Goal: Register for event/course

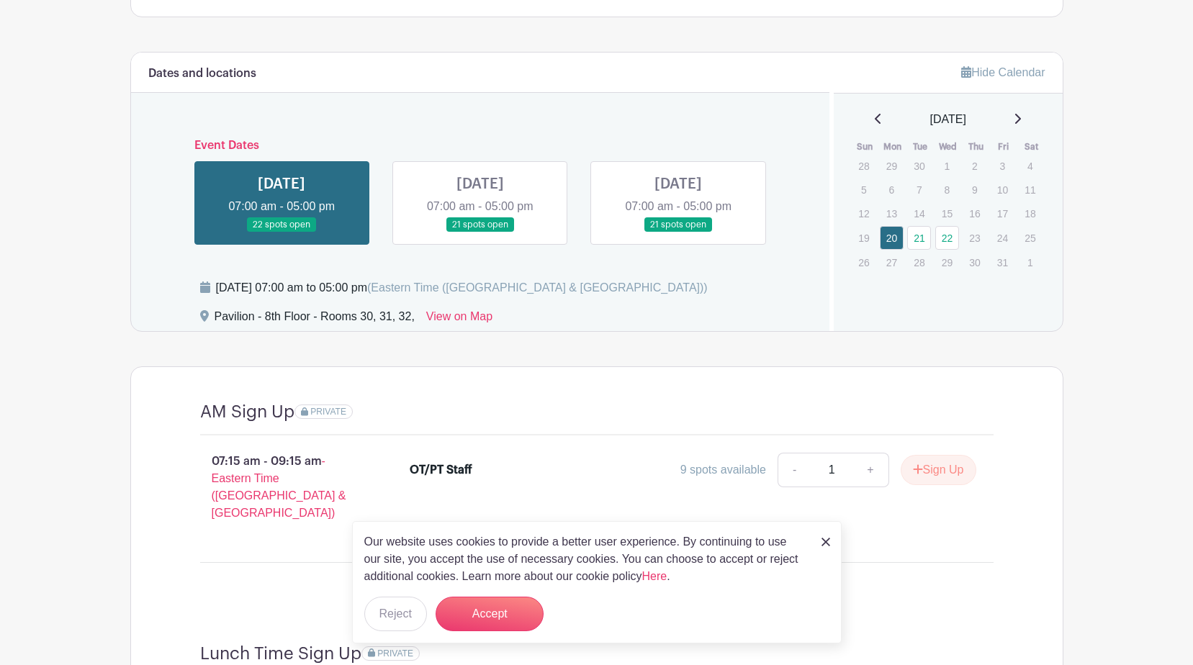
scroll to position [936, 0]
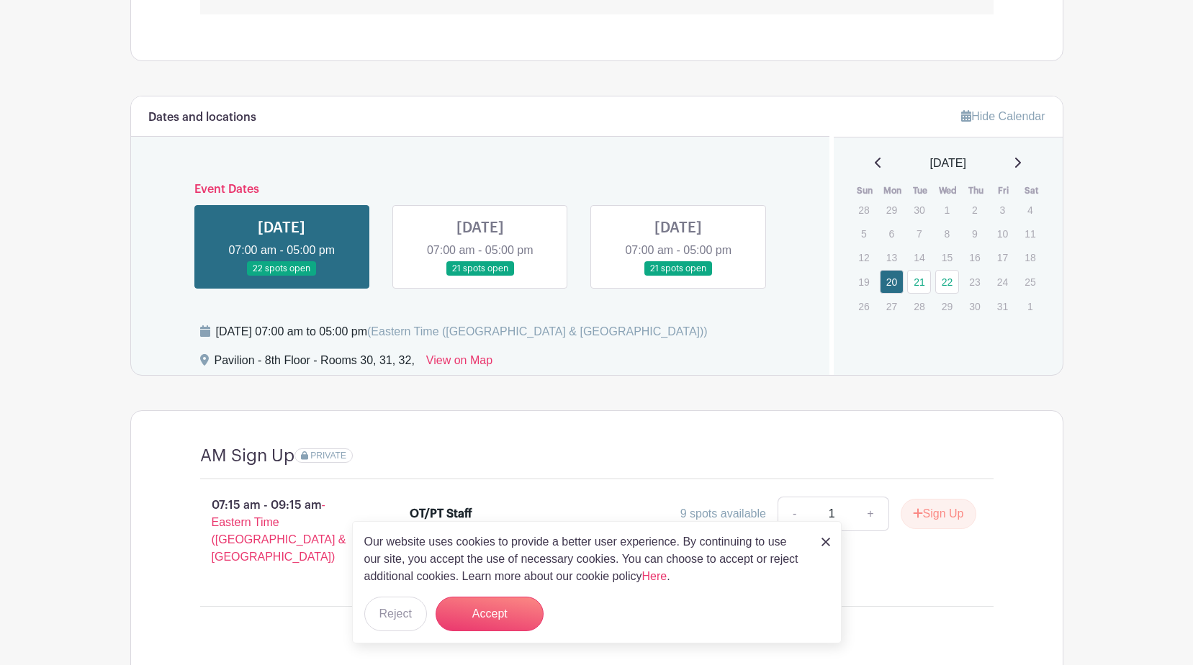
click at [678, 276] on link at bounding box center [678, 276] width 0 height 0
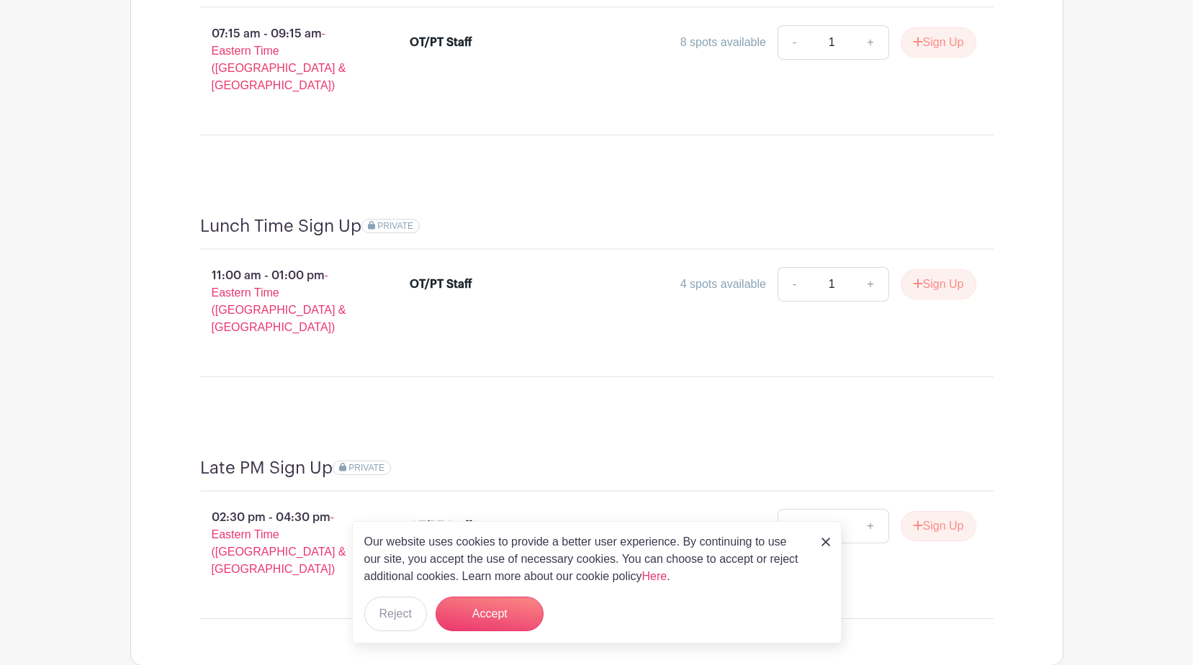
scroll to position [1446, 0]
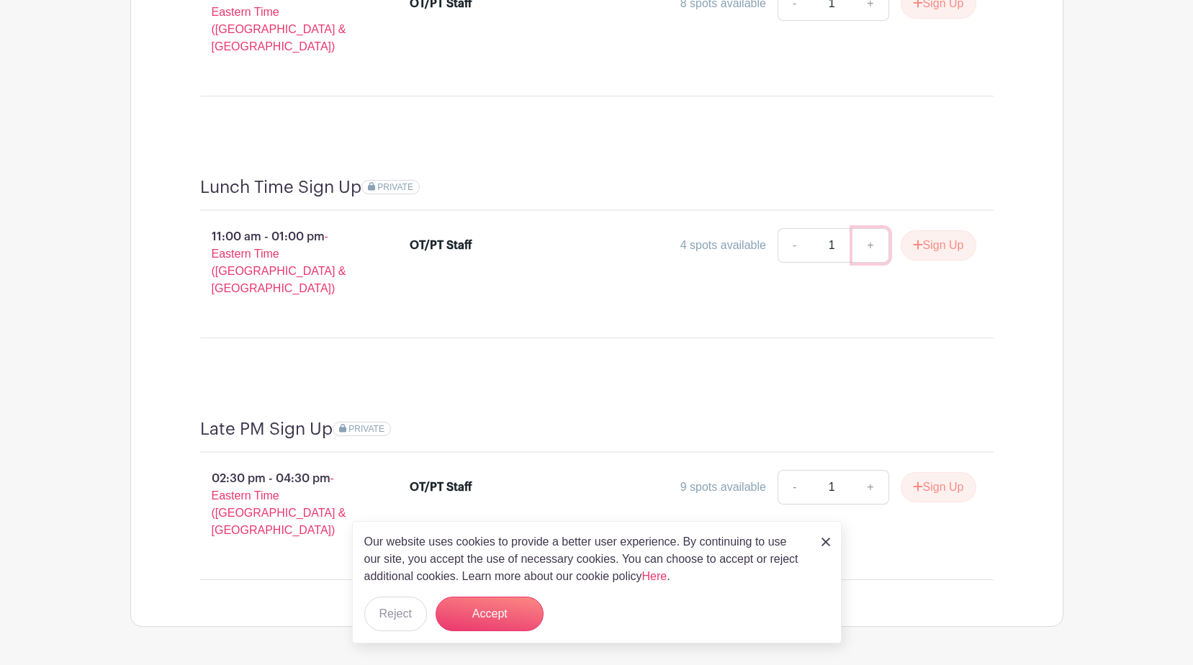
click at [868, 228] on link "+" at bounding box center [870, 245] width 36 height 35
click at [792, 230] on link "-" at bounding box center [793, 245] width 33 height 35
type input "1"
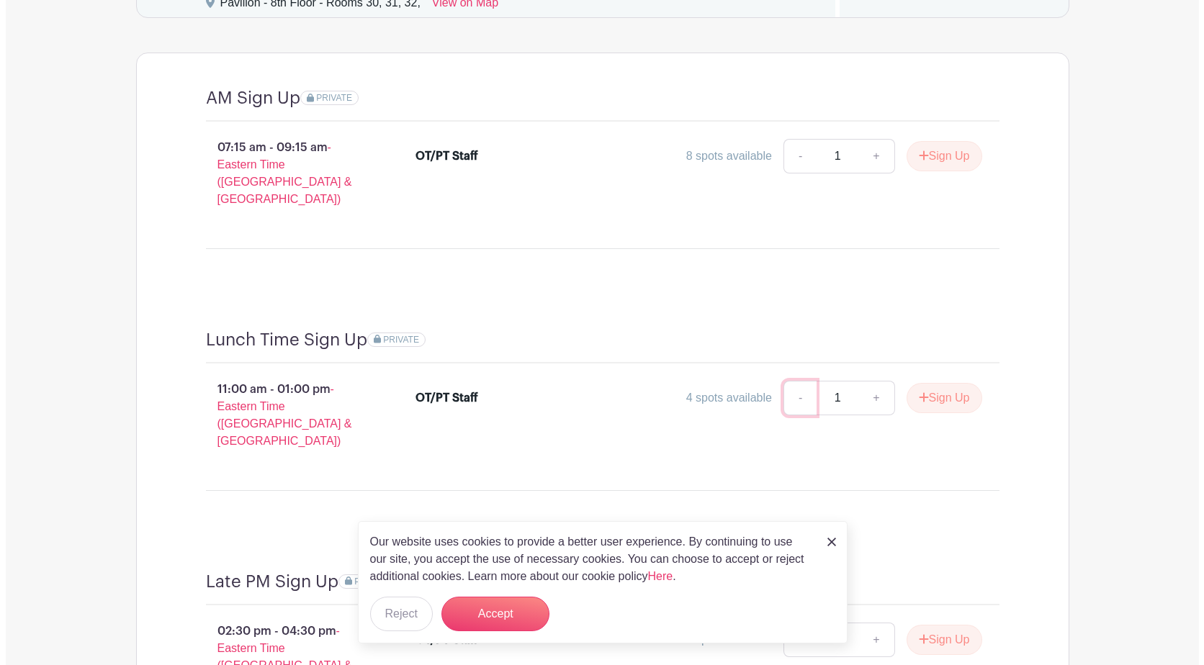
scroll to position [1302, 0]
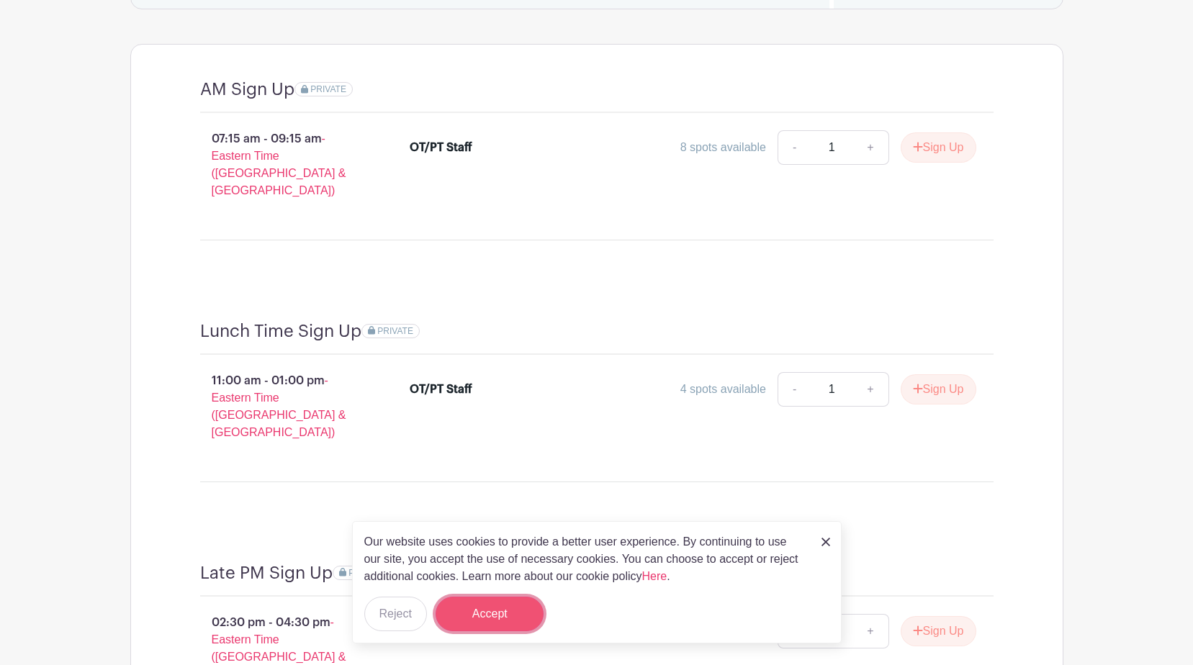
click at [463, 618] on button "Accept" at bounding box center [490, 614] width 108 height 35
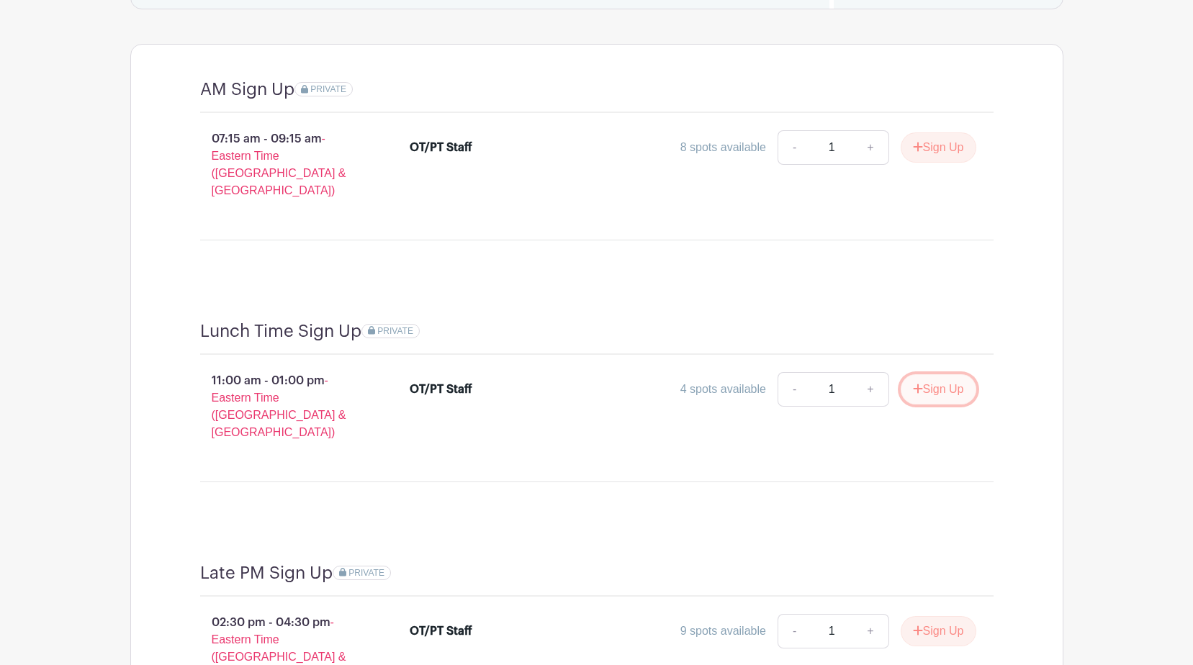
click at [930, 376] on button "Sign Up" at bounding box center [939, 389] width 76 height 30
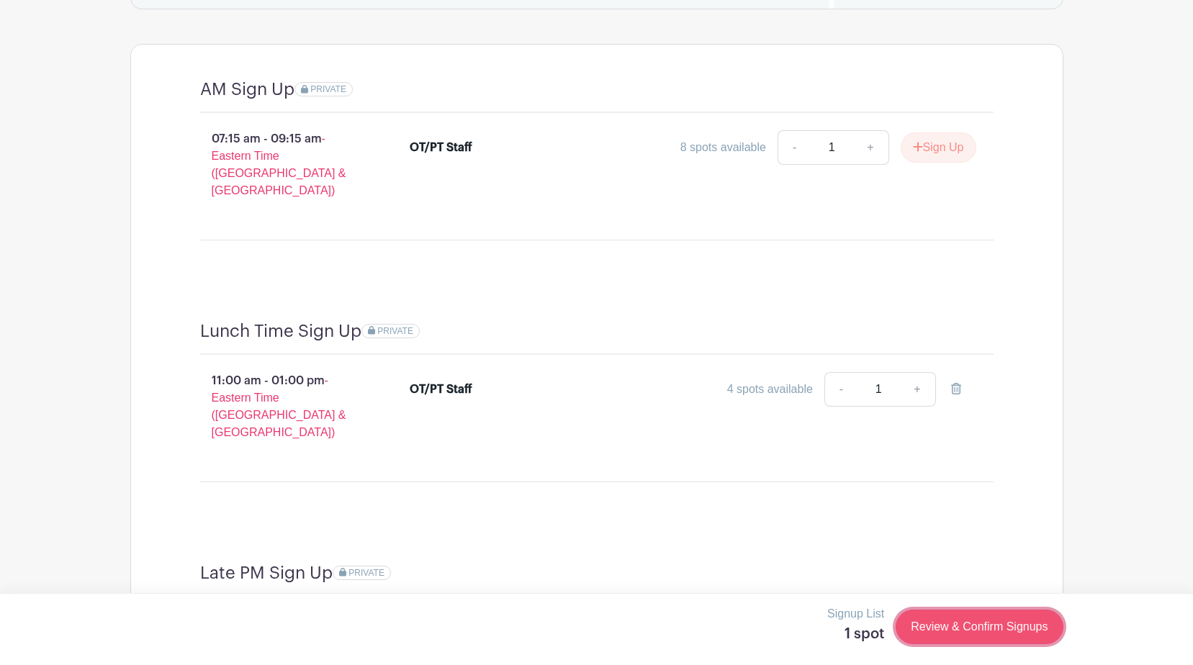
click at [991, 636] on link "Review & Confirm Signups" at bounding box center [979, 627] width 167 height 35
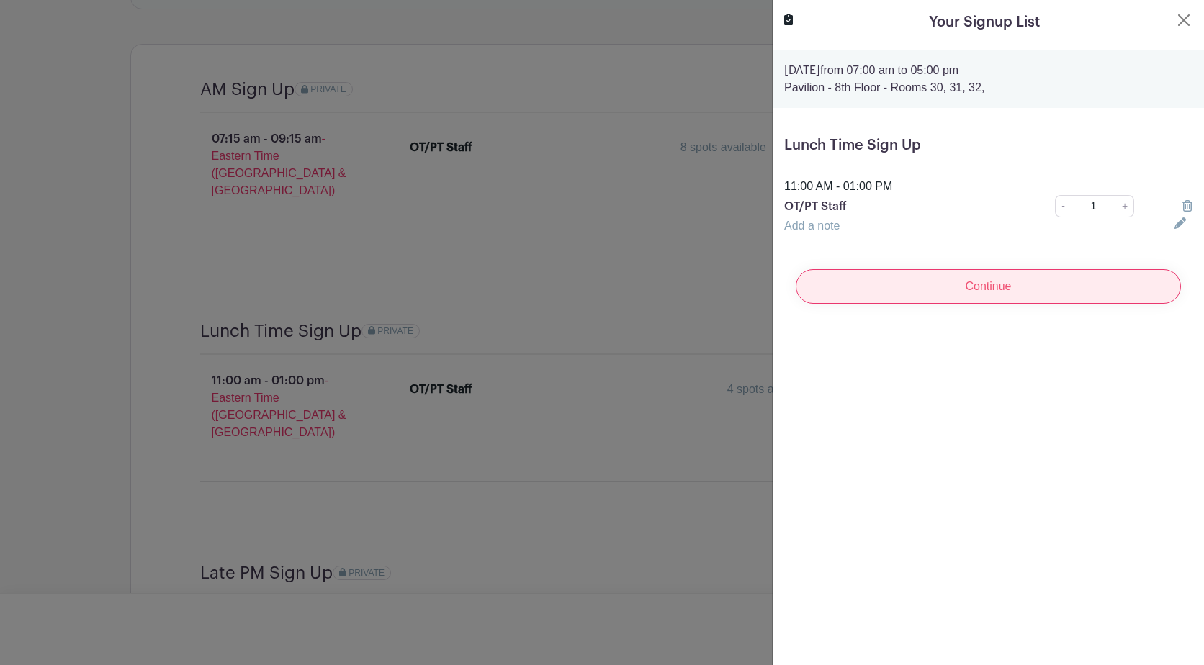
click at [1058, 295] on input "Continue" at bounding box center [987, 286] width 385 height 35
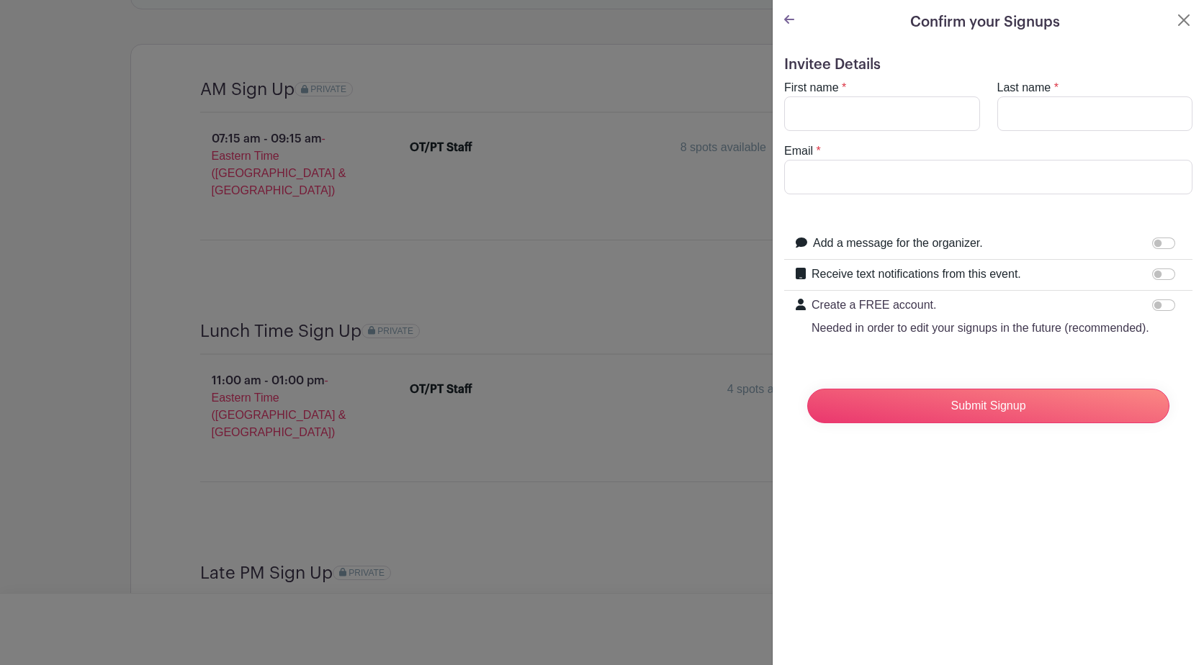
click at [922, 93] on div "First name *" at bounding box center [881, 105] width 213 height 52
click at [897, 135] on turbo-frame "First name * Last name * Email *" at bounding box center [988, 136] width 408 height 115
click at [888, 131] on turbo-frame "First name * Last name * Email *" at bounding box center [988, 136] width 408 height 115
click at [875, 122] on input "First name" at bounding box center [882, 113] width 196 height 35
type input "Crystal"
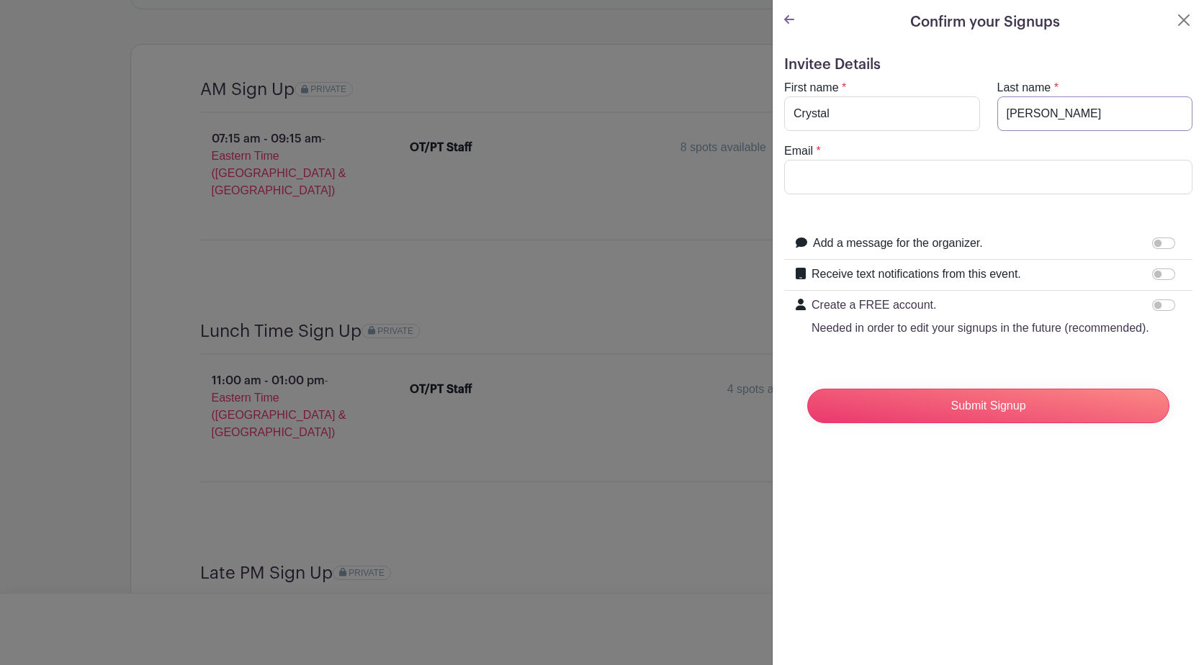
type input "[PERSON_NAME]"
type input "[EMAIL_ADDRESS][DOMAIN_NAME]"
click at [1152, 279] on input "Receive text notifications from this event." at bounding box center [1163, 275] width 23 height 12
checkbox input "true"
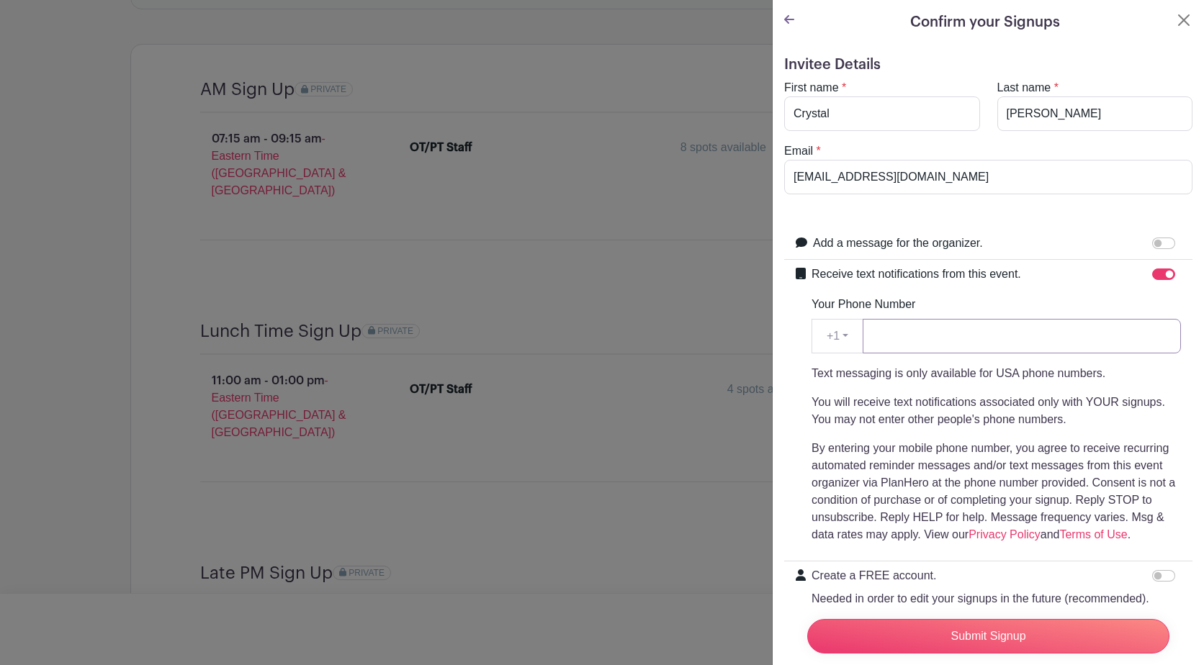
click at [913, 340] on input "Your Phone Number" at bounding box center [1021, 336] width 318 height 35
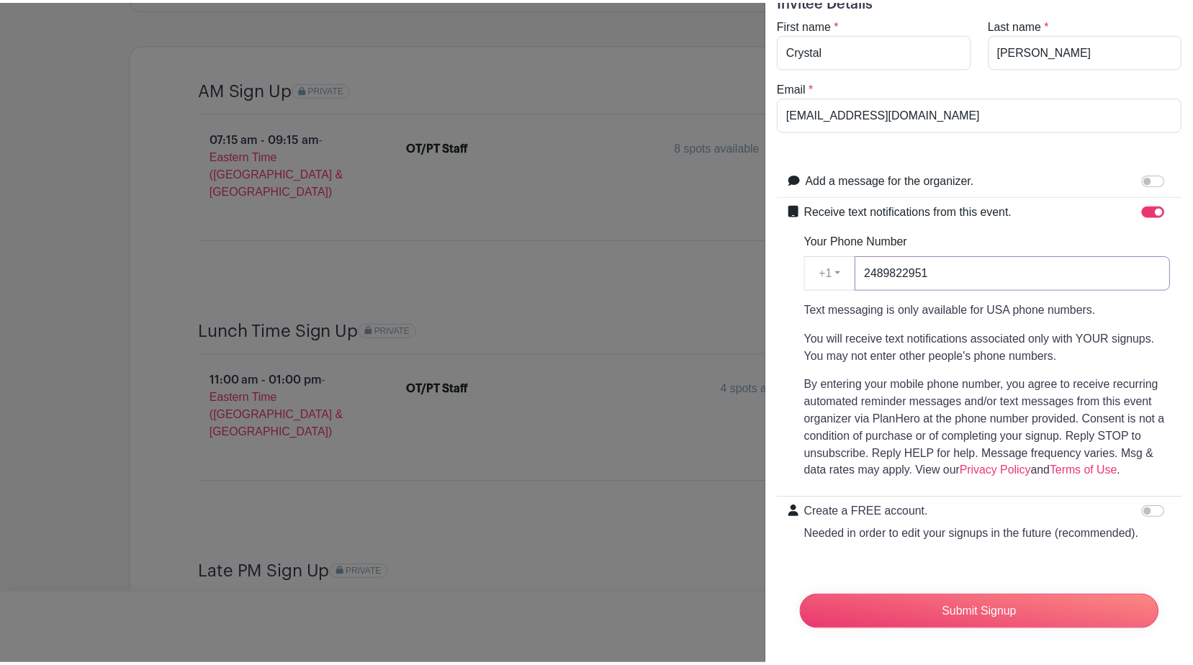
scroll to position [91, 0]
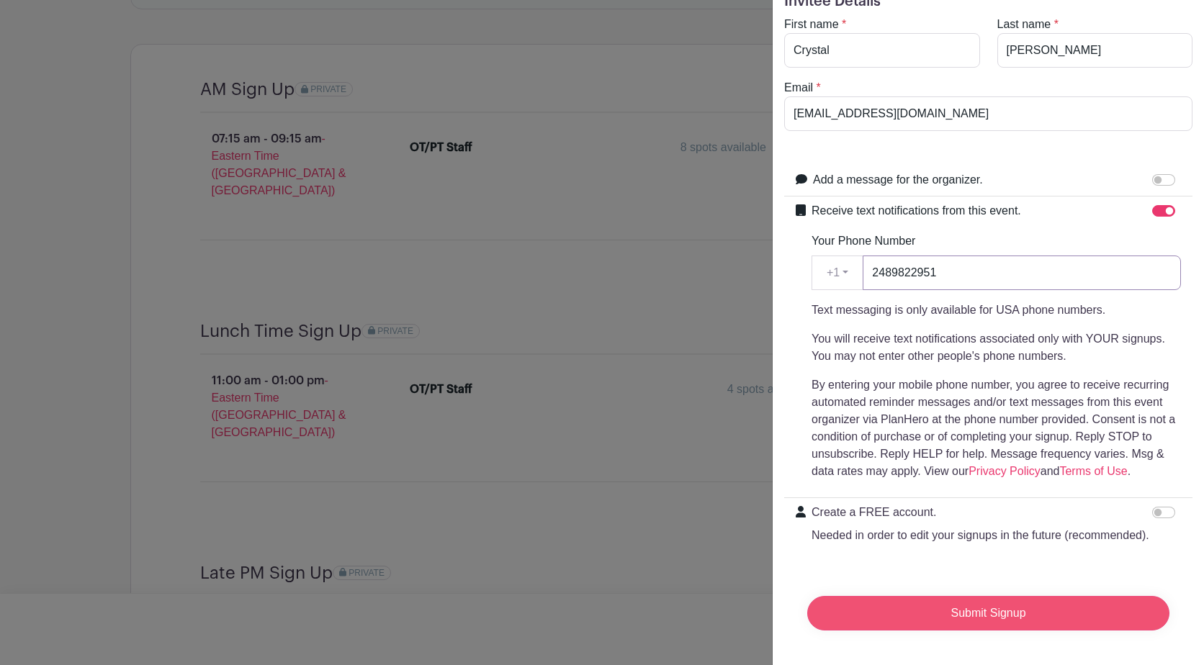
type input "2489822951"
click at [953, 604] on input "Submit Signup" at bounding box center [988, 613] width 362 height 35
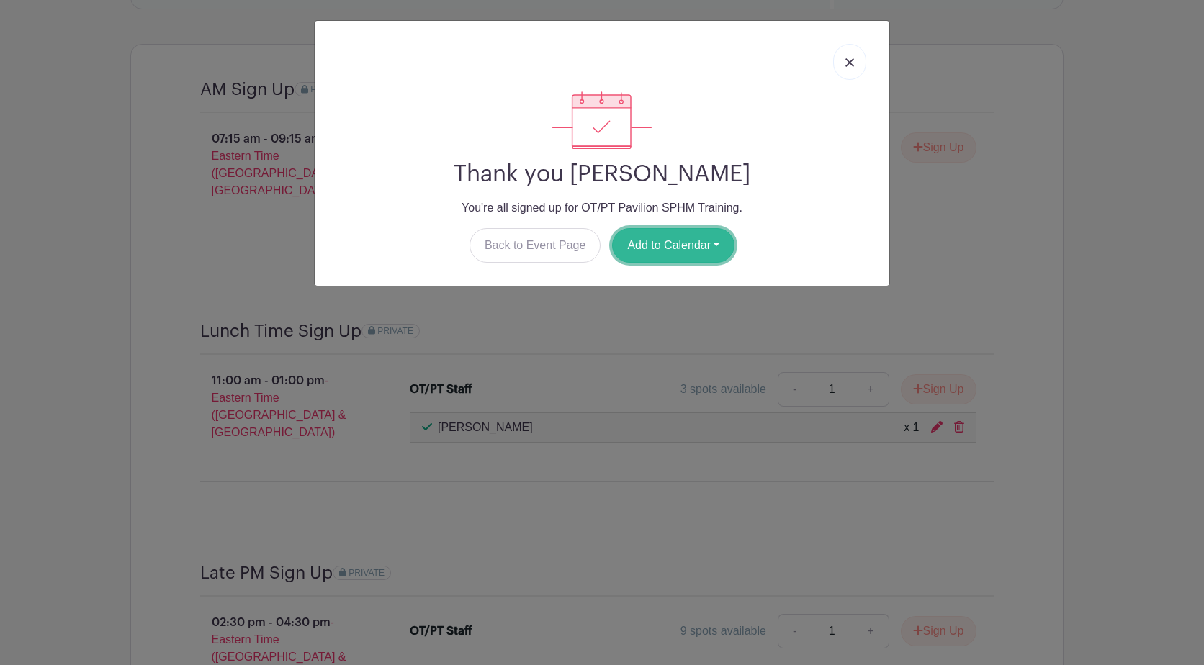
click at [675, 241] on button "Add to Calendar" at bounding box center [673, 245] width 122 height 35
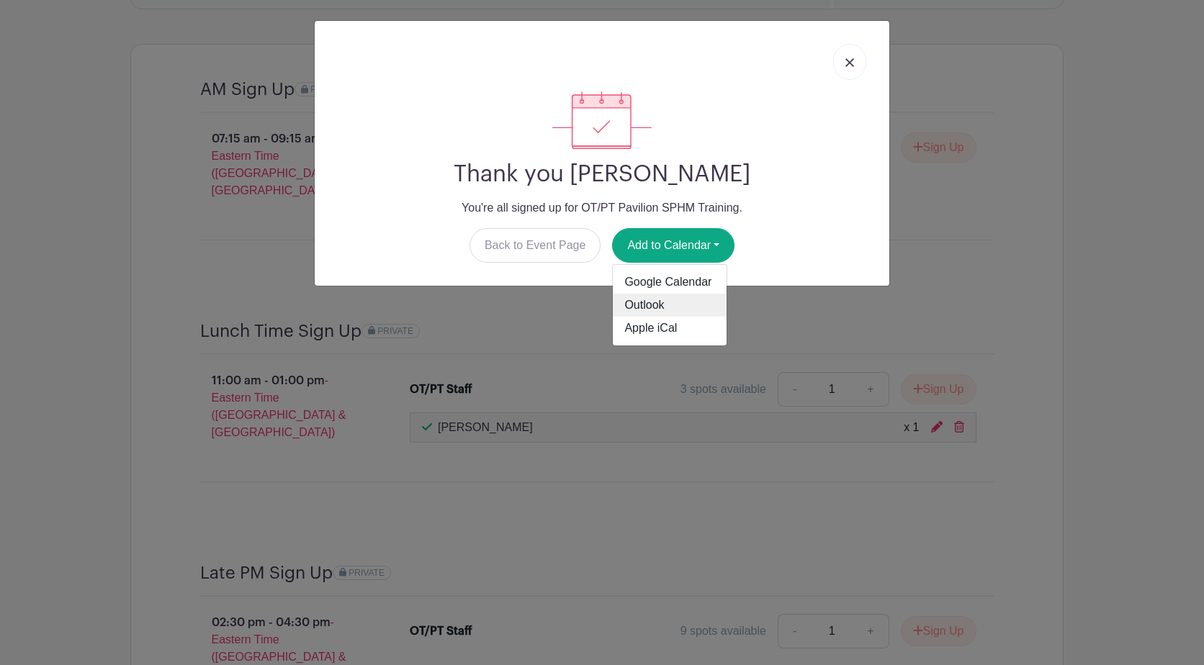
click at [690, 301] on link "Outlook" at bounding box center [670, 305] width 114 height 23
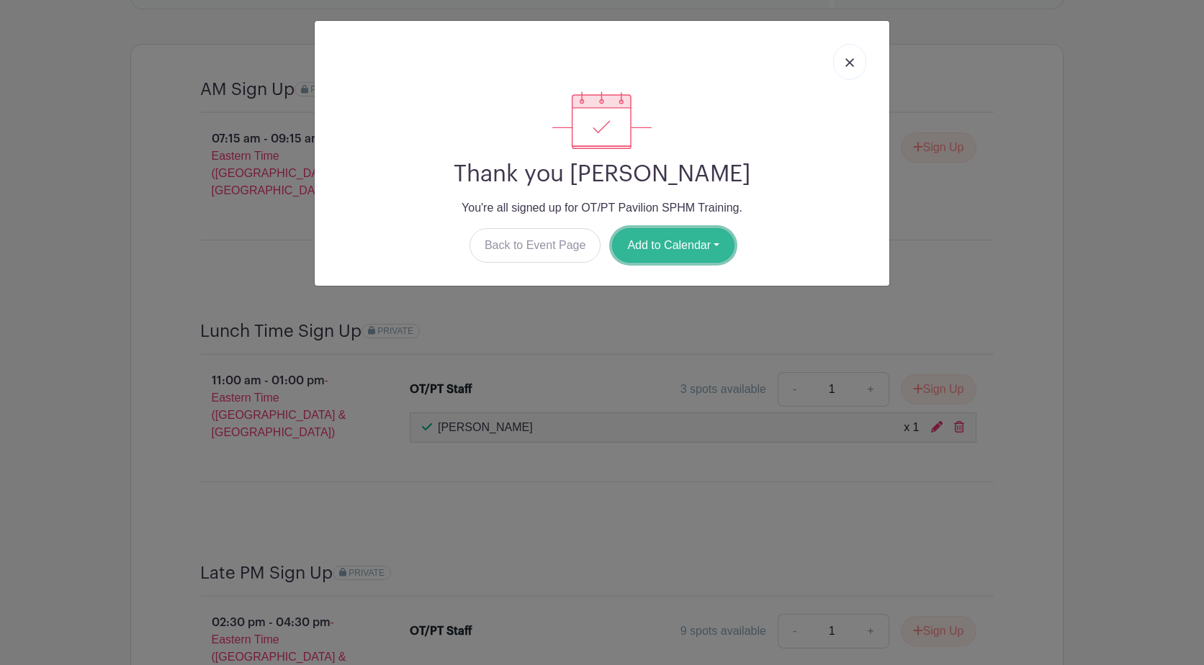
click at [700, 240] on button "Add to Calendar" at bounding box center [673, 245] width 122 height 35
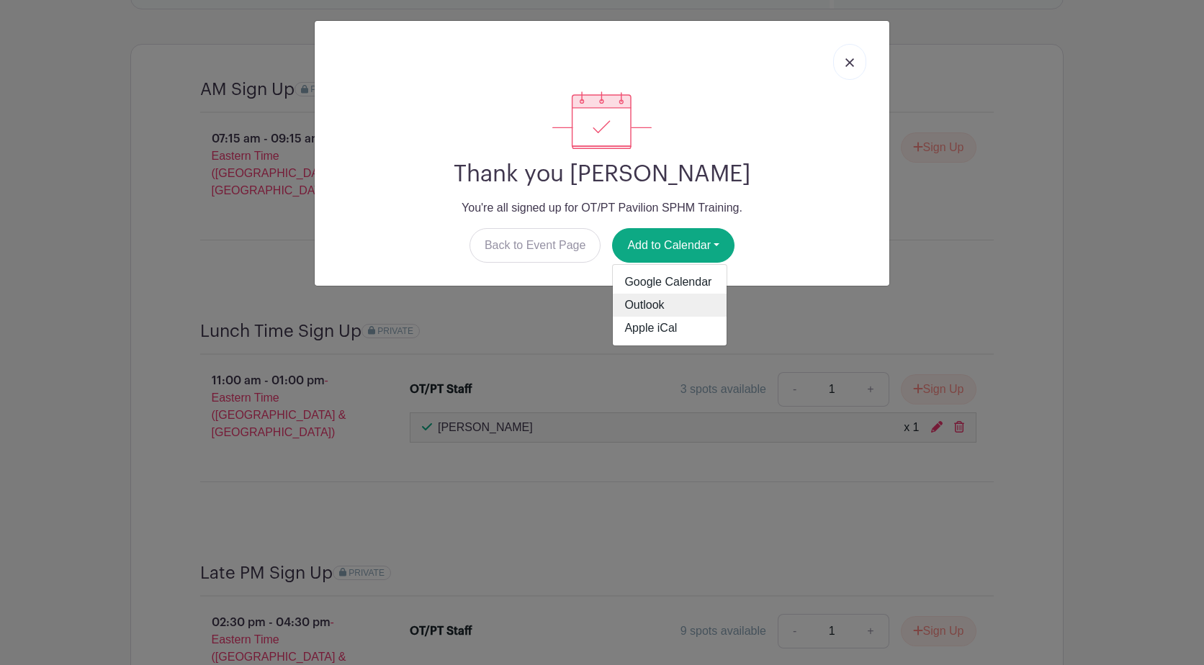
click at [683, 297] on link "Outlook" at bounding box center [670, 305] width 114 height 23
click at [851, 64] on img at bounding box center [849, 62] width 9 height 9
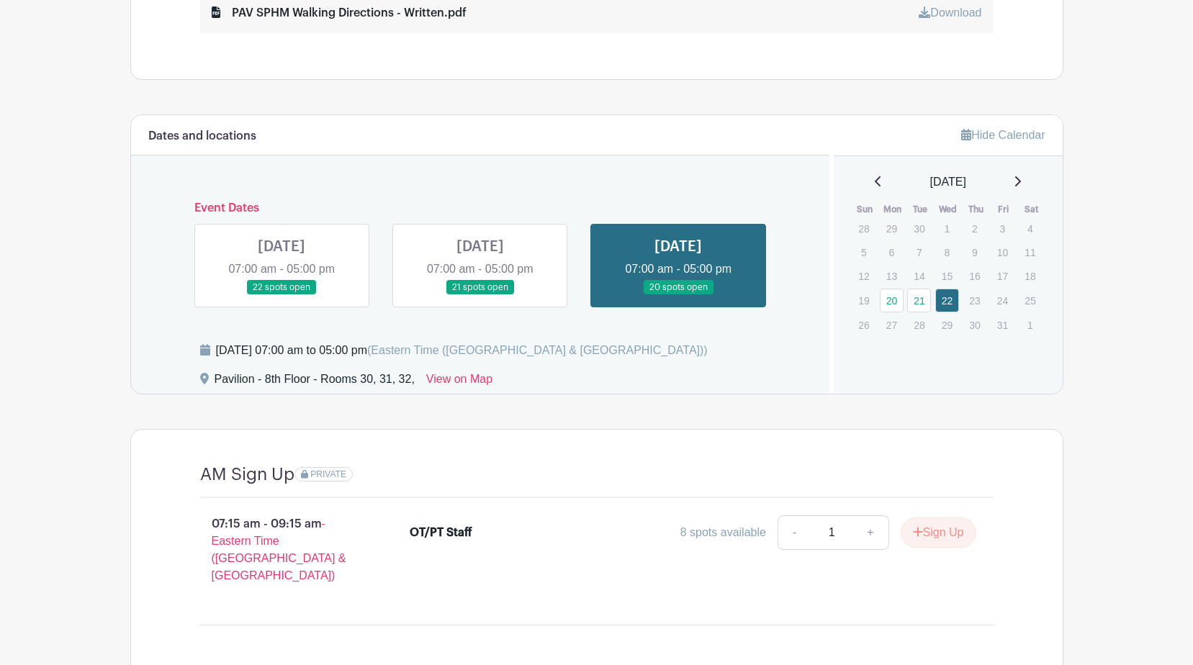
scroll to position [1158, 0]
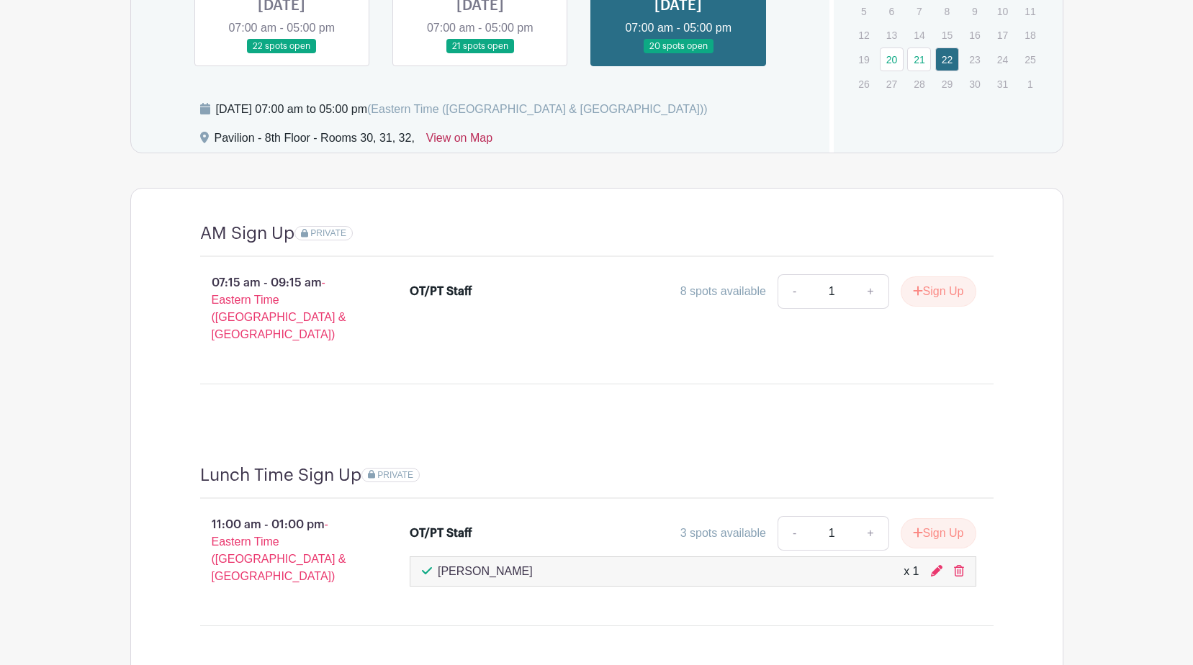
click at [472, 136] on link "View on Map" at bounding box center [459, 141] width 66 height 23
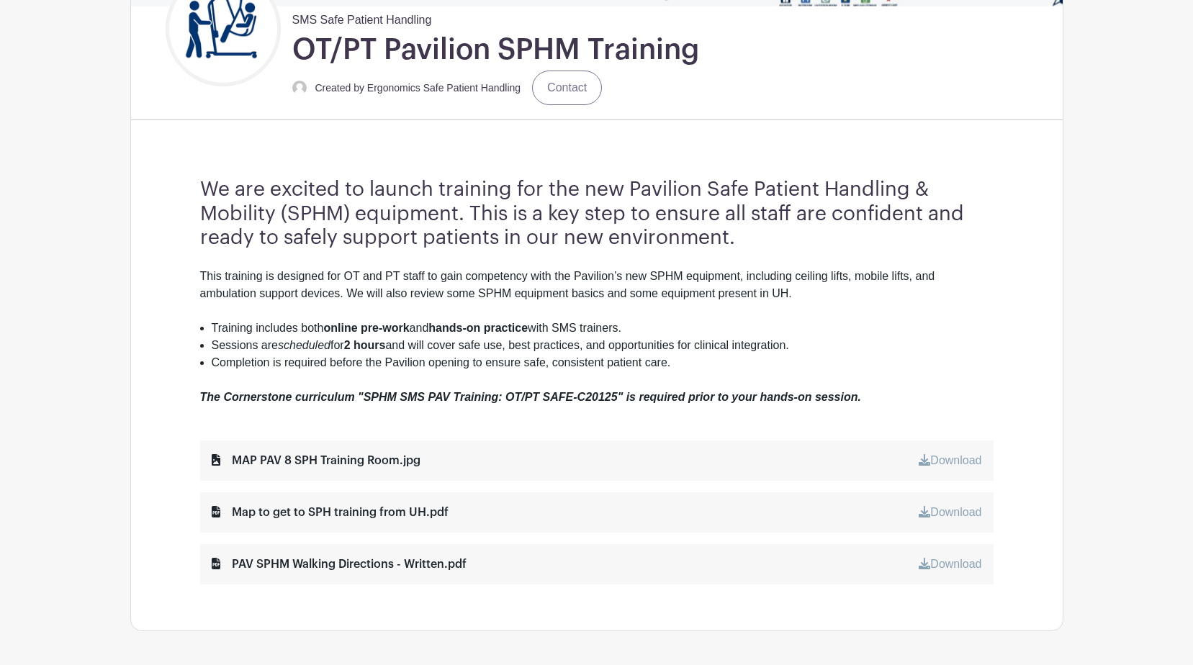
scroll to position [216, 0]
